Goal: Task Accomplishment & Management: Manage account settings

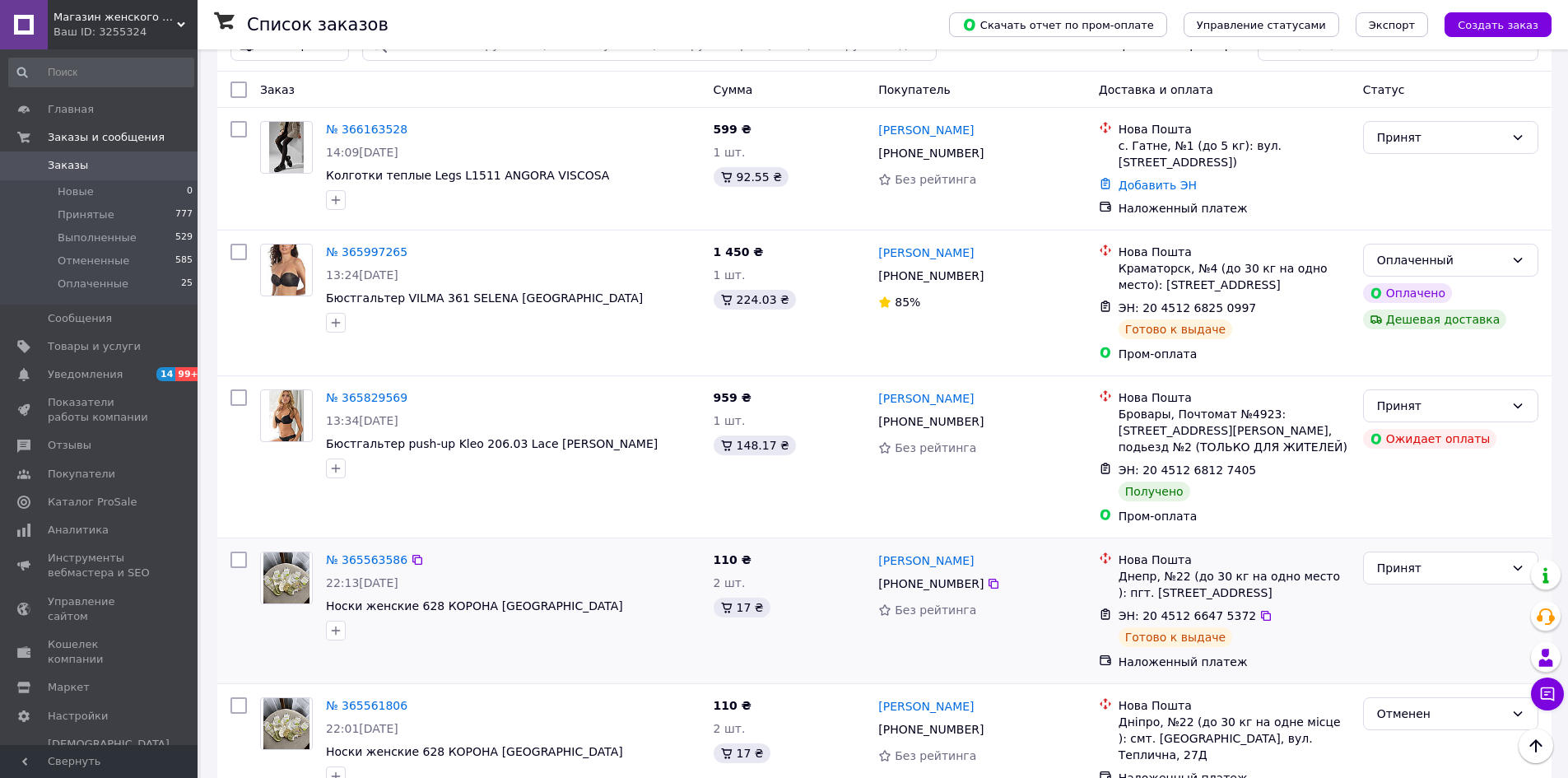
scroll to position [164, 0]
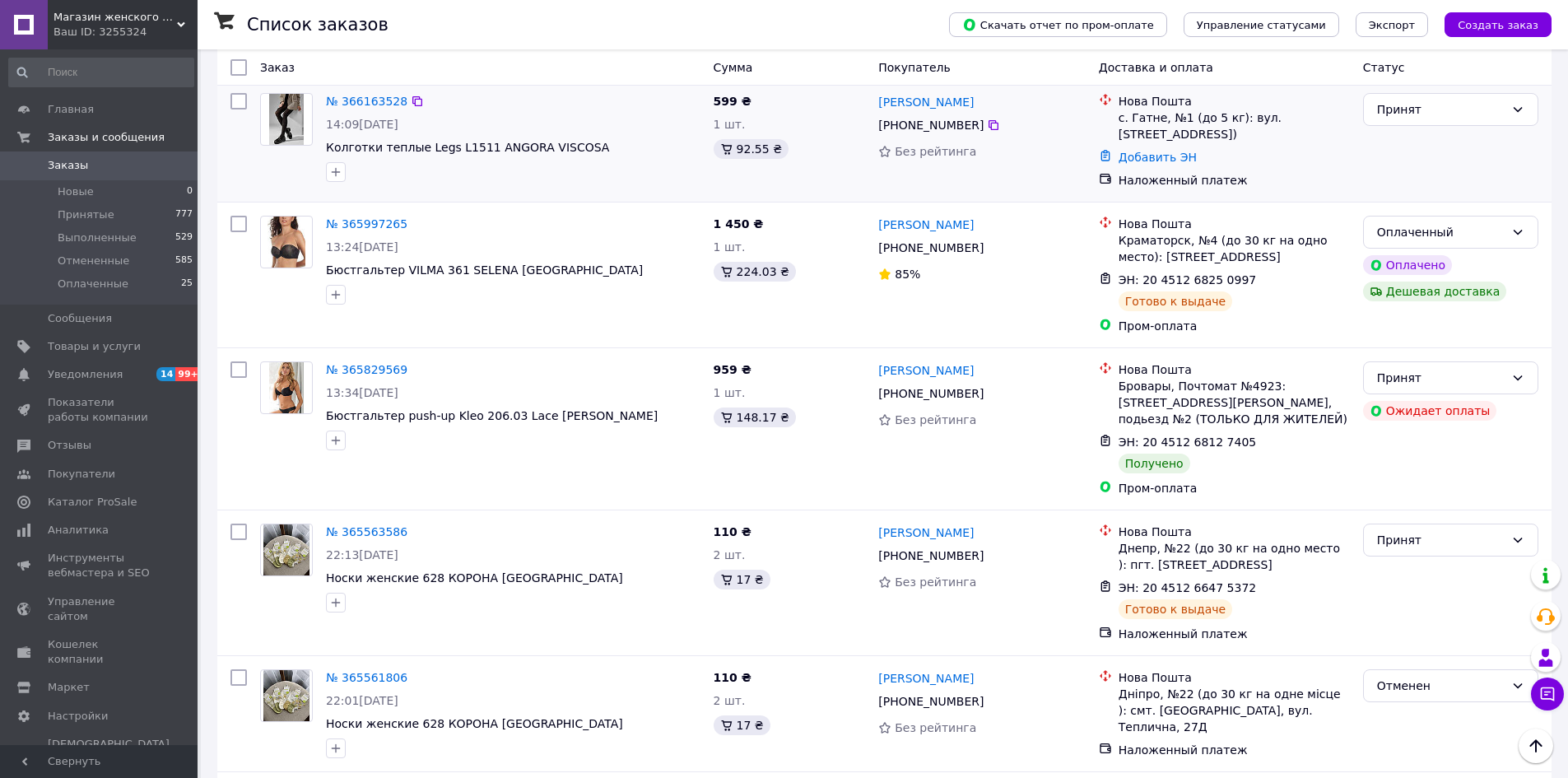
click at [302, 125] on img at bounding box center [286, 120] width 34 height 51
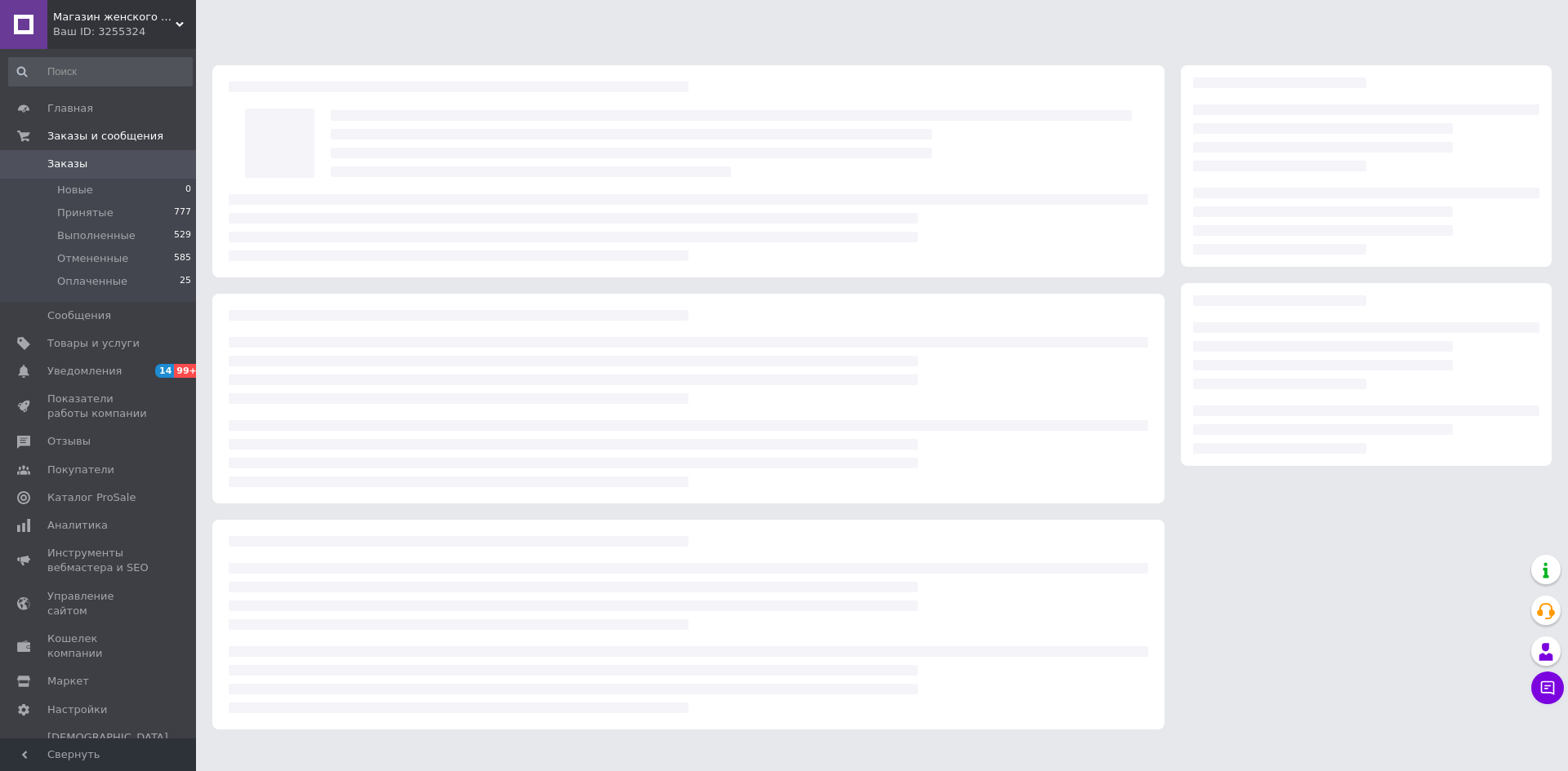
click at [300, 124] on div at bounding box center [280, 143] width 86 height 86
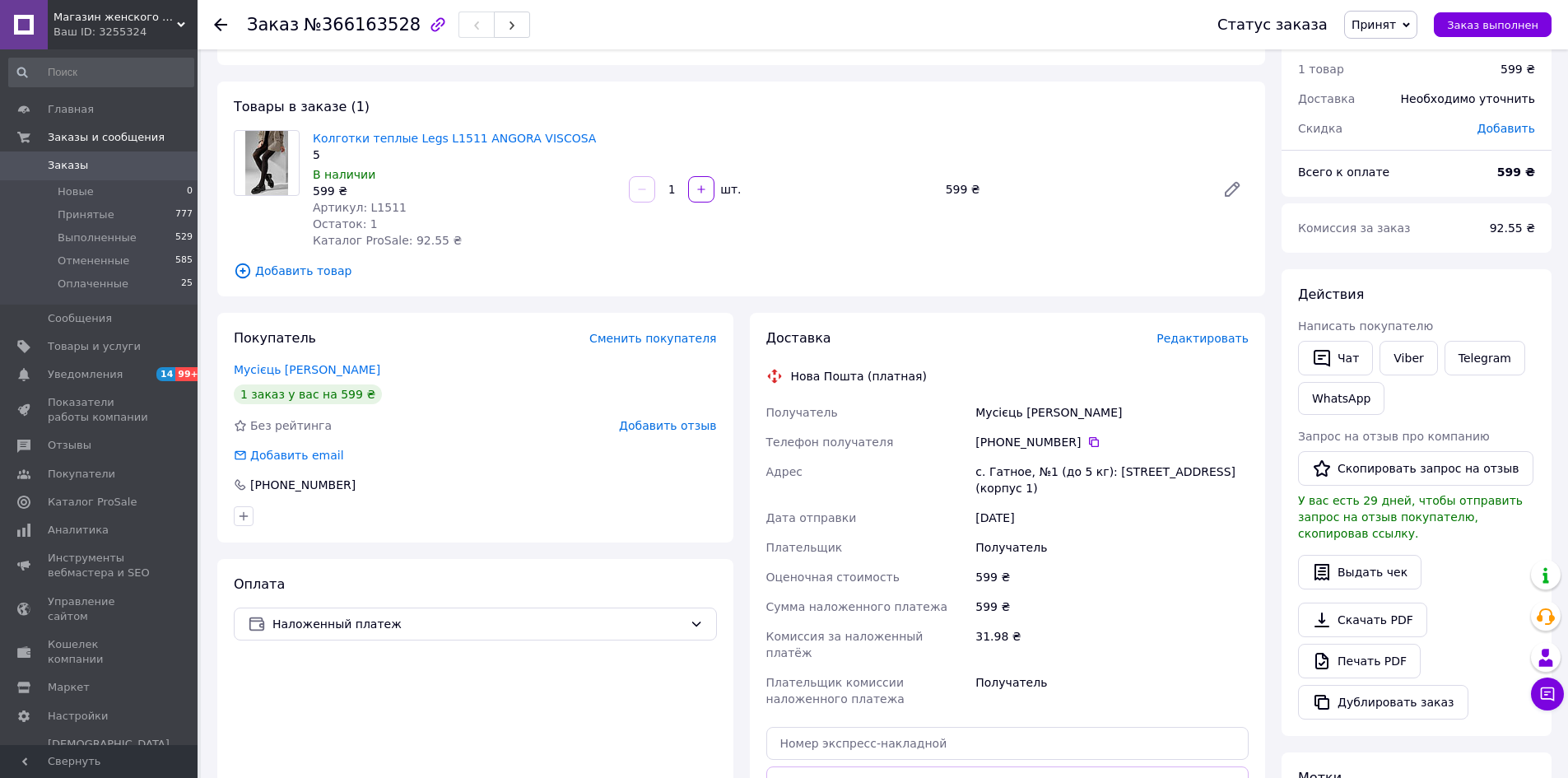
scroll to position [82, 0]
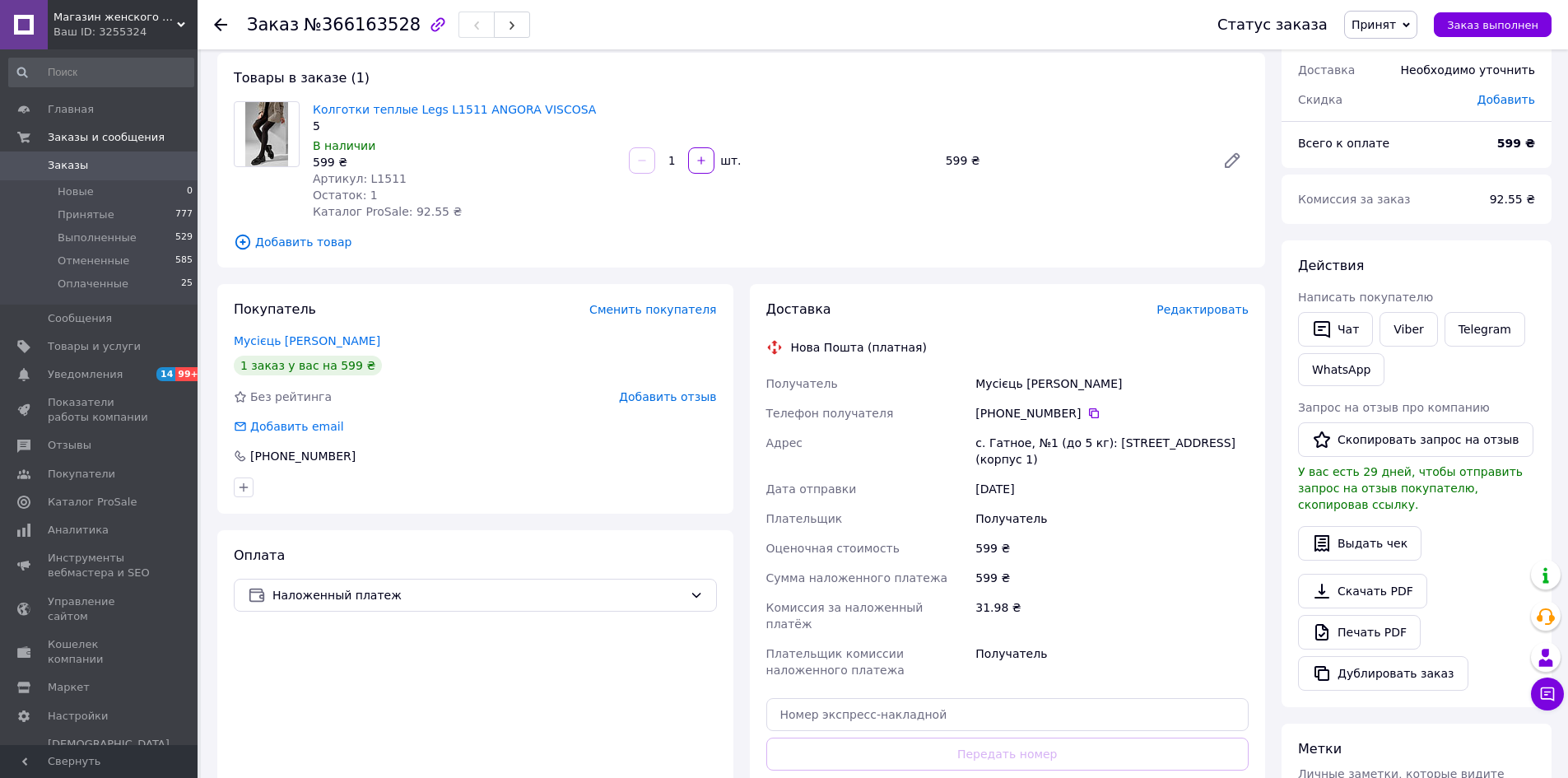
drag, startPoint x: 984, startPoint y: 411, endPoint x: 1070, endPoint y: 412, distance: 86.0
click at [1070, 412] on div "[PHONE_NUMBER]" at bounding box center [1112, 414] width 273 height 16
copy div "380 96 473 62 57"
drag, startPoint x: 975, startPoint y: 381, endPoint x: 1059, endPoint y: 387, distance: 84.2
click at [1059, 387] on div "Мусієць [PERSON_NAME]" at bounding box center [1112, 384] width 280 height 29
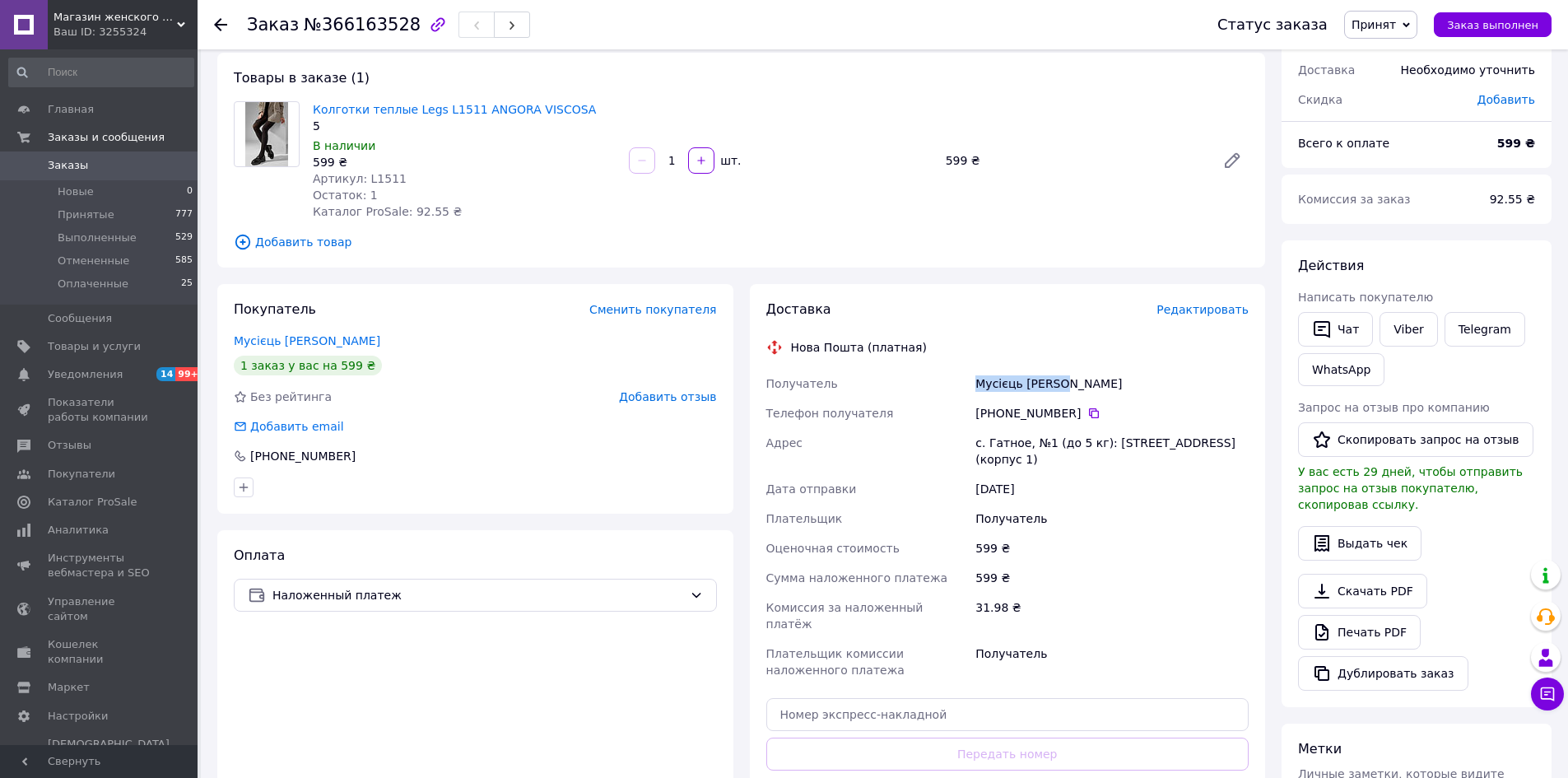
copy div "Мусієць [PERSON_NAME]"
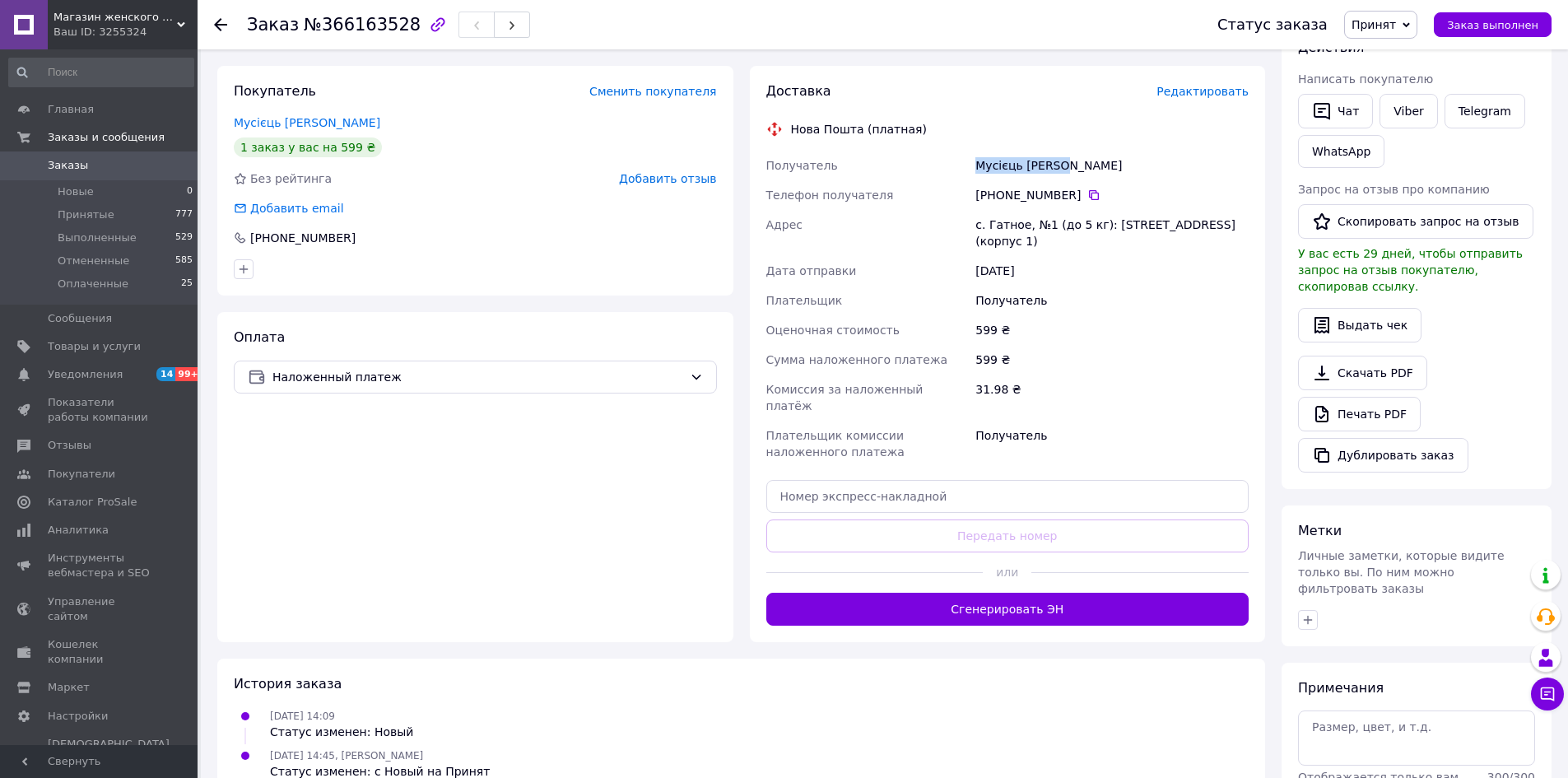
scroll to position [330, 0]
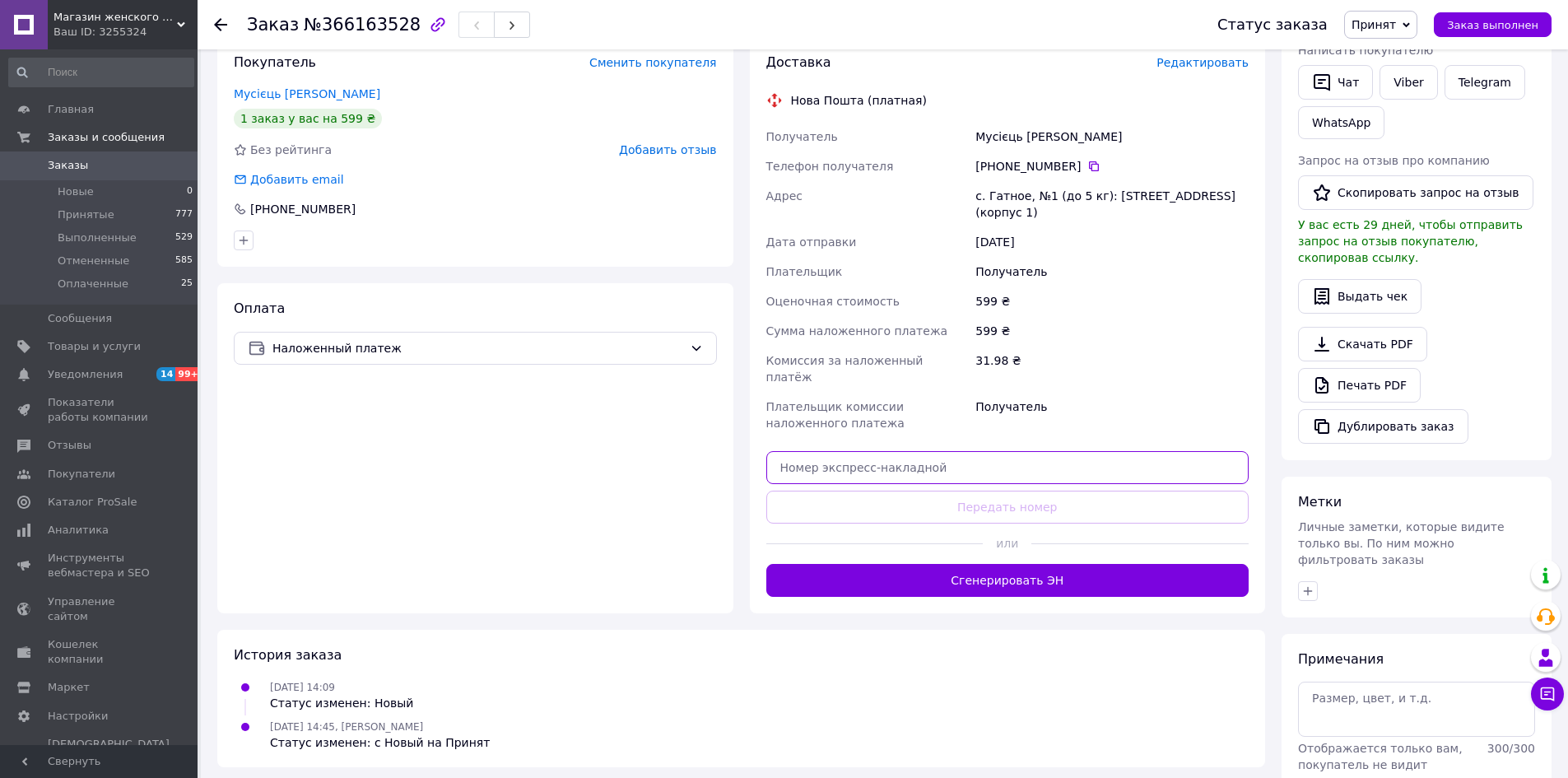
drag, startPoint x: 802, startPoint y: 433, endPoint x: 813, endPoint y: 441, distance: 13.6
click at [813, 451] on input "text" at bounding box center [1008, 468] width 483 height 33
paste input "20451269189631"
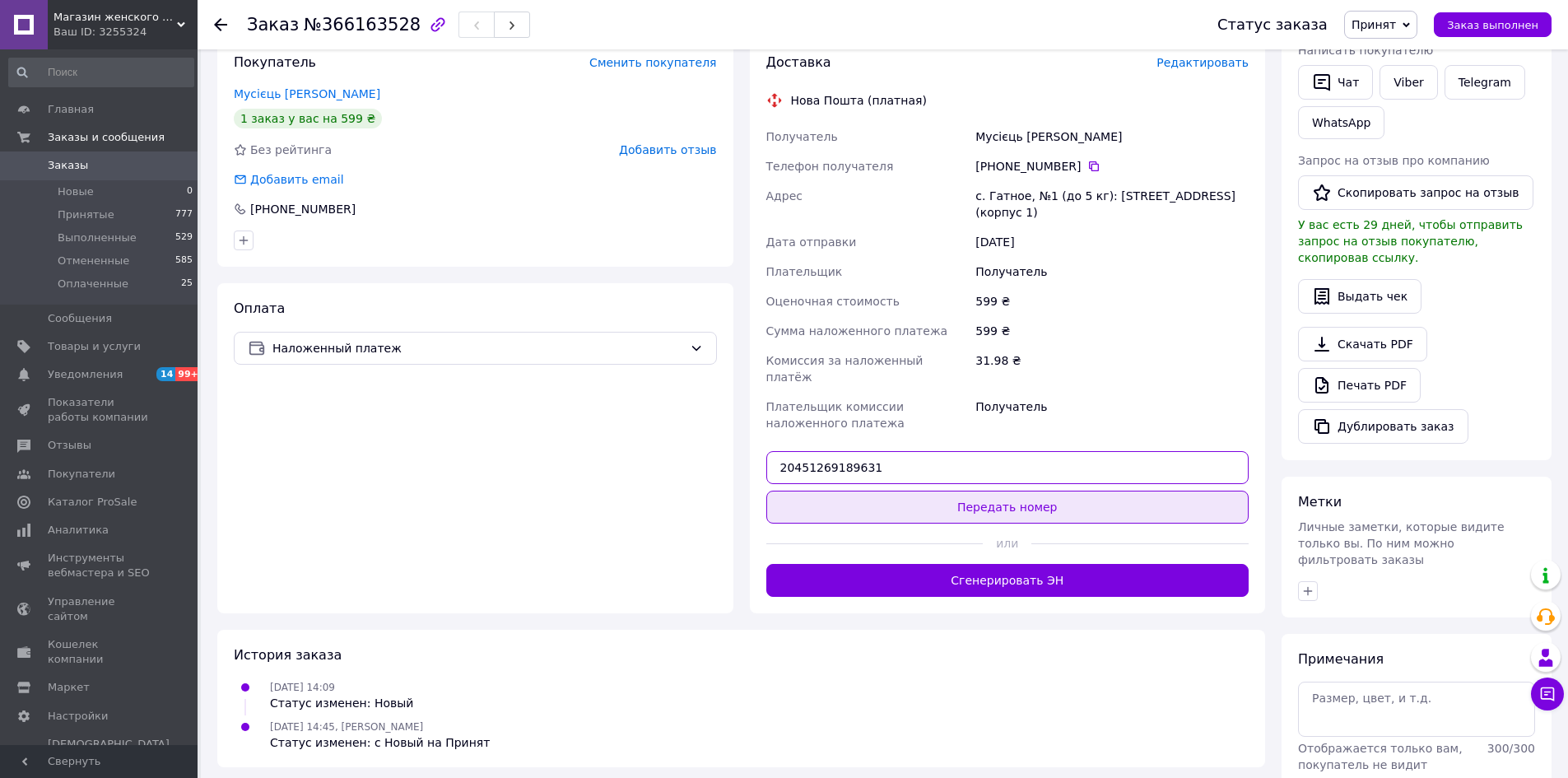
type input "20451269189631"
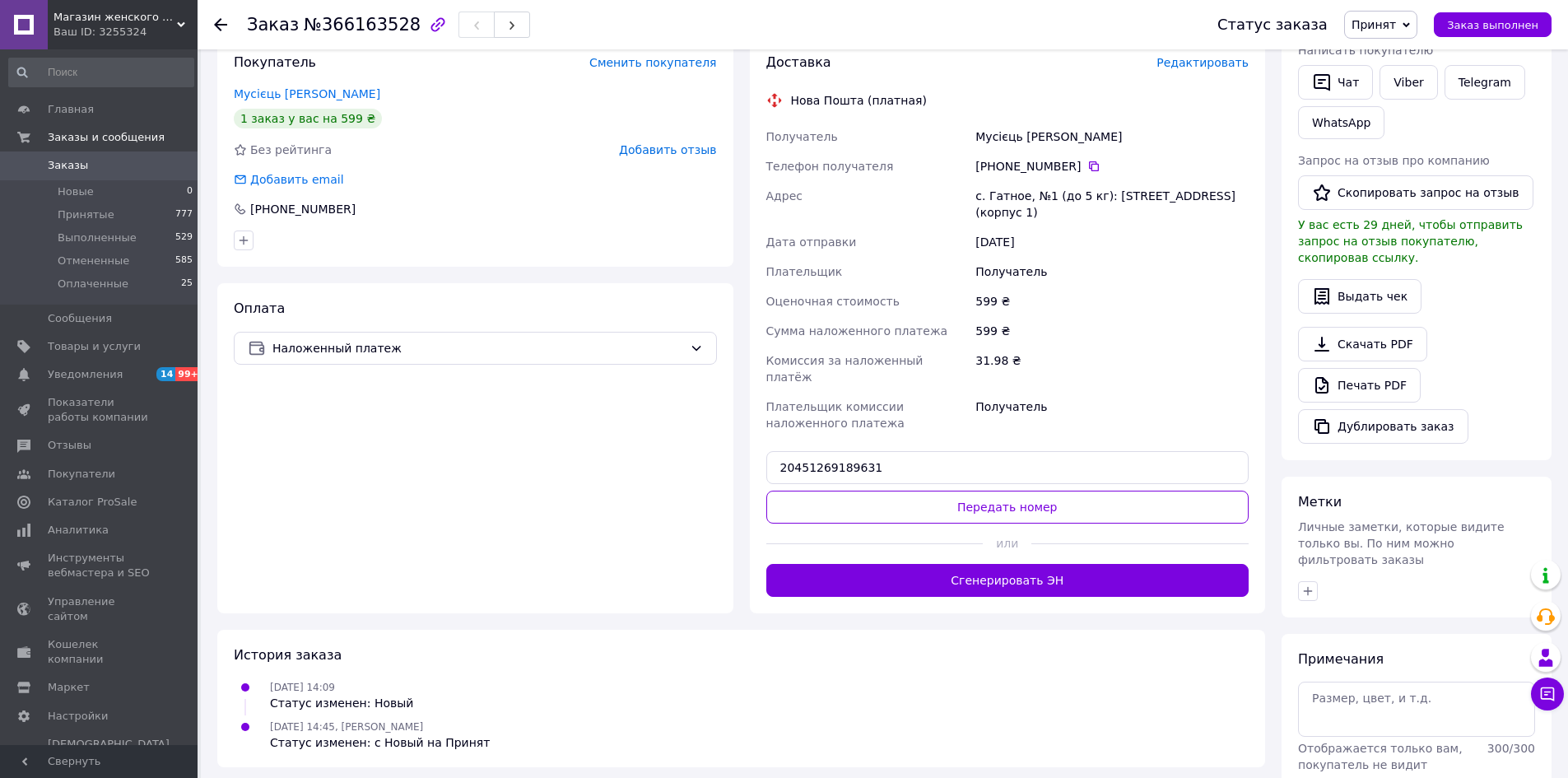
click at [1021, 491] on button "Передать номер" at bounding box center [1008, 508] width 483 height 33
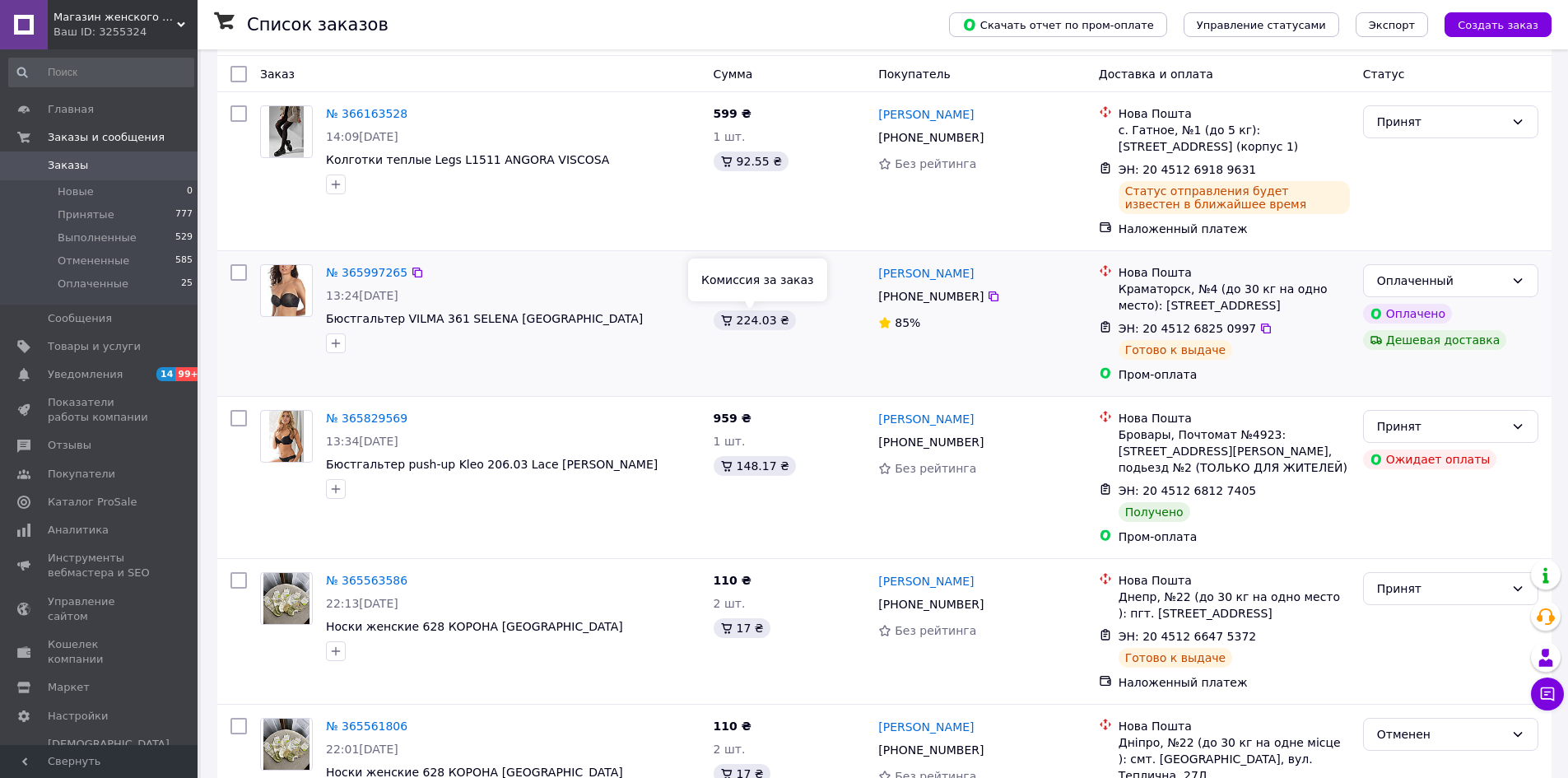
scroll to position [164, 0]
